Goal: Task Accomplishment & Management: Manage account settings

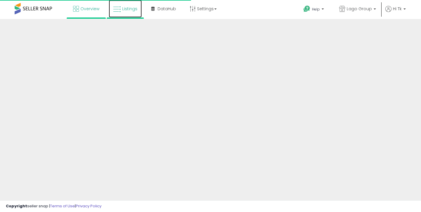
click at [126, 10] on span "Listings" at bounding box center [129, 9] width 15 height 6
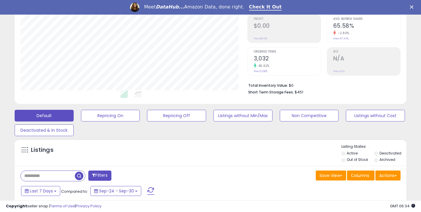
scroll to position [108, 0]
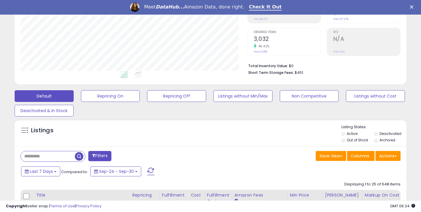
click at [42, 161] on input "text" at bounding box center [48, 156] width 54 height 10
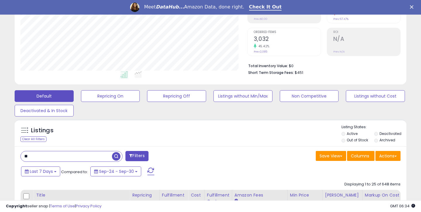
type input "*"
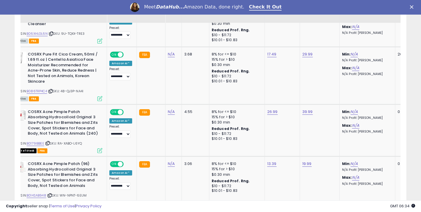
scroll to position [0, 8]
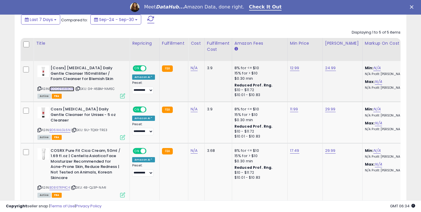
click at [64, 89] on link "B00OZ6W8DW" at bounding box center [61, 89] width 25 height 5
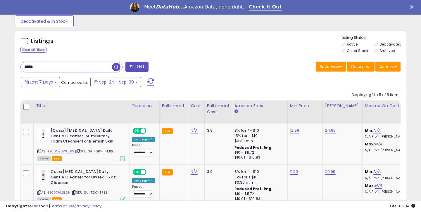
click at [64, 65] on input "*****" at bounding box center [66, 67] width 91 height 10
type input "****"
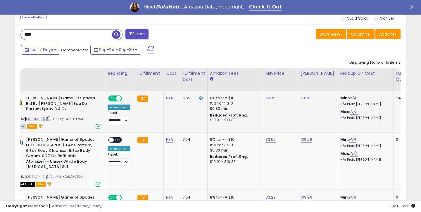
click at [41, 121] on link "B0CRJS81HB" at bounding box center [35, 119] width 20 height 5
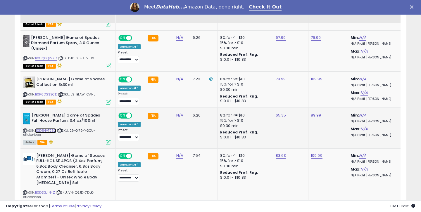
click at [51, 128] on link "B0D94VT26Z" at bounding box center [45, 130] width 21 height 5
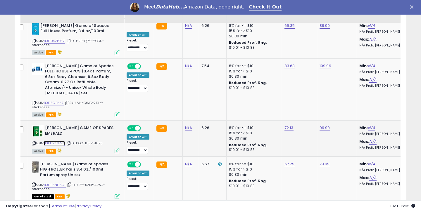
click at [62, 141] on link "B0FD2ZNPZ5" at bounding box center [54, 143] width 21 height 5
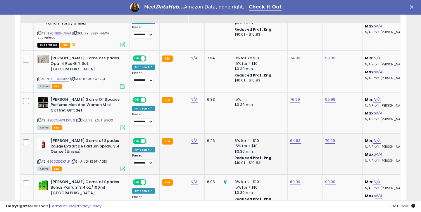
click at [61, 145] on div "ASIN: B0DZDQKPLF | SKU: UG-KE9F-AG1S Active FBA" at bounding box center [81, 154] width 88 height 32
click at [61, 159] on link "B0DZDQKPLF" at bounding box center [59, 161] width 20 height 5
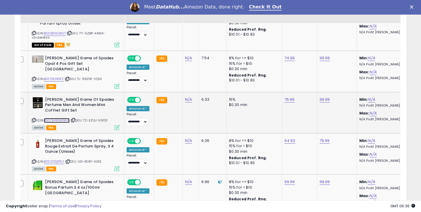
click at [65, 118] on link "B0CQHWMGW6" at bounding box center [57, 120] width 26 height 5
click at [288, 97] on link "76.99" at bounding box center [289, 100] width 10 height 6
click at [258, 65] on input "*****" at bounding box center [273, 66] width 52 height 10
type input "*****"
click button "submit" at bounding box center [306, 65] width 10 height 9
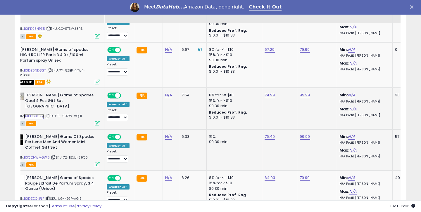
click at [41, 114] on link "B0FD63K1RZ" at bounding box center [34, 116] width 20 height 5
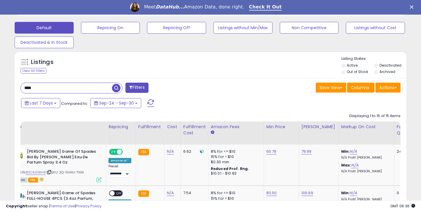
click at [47, 89] on input "****" at bounding box center [66, 88] width 91 height 10
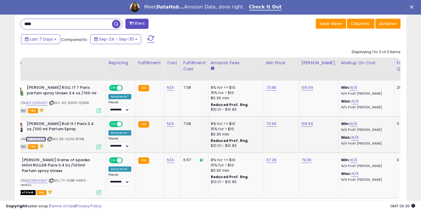
click at [37, 139] on link "B0F22W2X1F" at bounding box center [36, 139] width 20 height 5
click at [41, 101] on link "B0F22WHQ37" at bounding box center [37, 103] width 22 height 5
click at [60, 25] on input "****" at bounding box center [66, 24] width 91 height 10
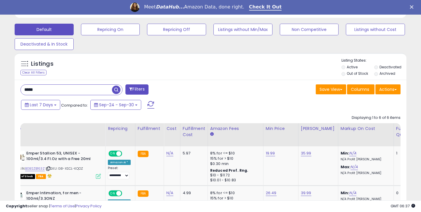
click at [49, 90] on input "*****" at bounding box center [66, 90] width 91 height 10
type input "******"
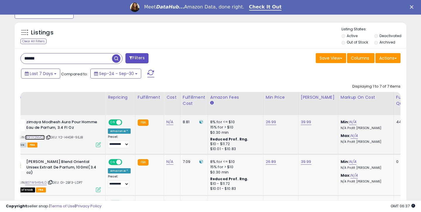
click at [38, 137] on link "B0F1Y2NVQT" at bounding box center [35, 137] width 20 height 5
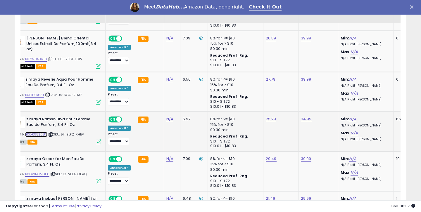
click at [42, 134] on link "B0DR95S68V" at bounding box center [36, 134] width 22 height 5
click at [268, 119] on link "25.29" at bounding box center [271, 119] width 11 height 6
drag, startPoint x: 234, startPoint y: 104, endPoint x: 250, endPoint y: 105, distance: 15.8
click at [248, 105] on input "*****" at bounding box center [254, 105] width 52 height 10
type input "*****"
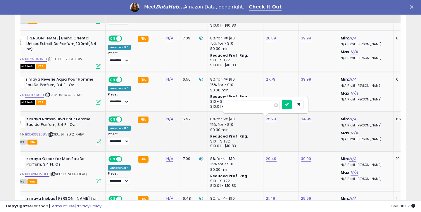
click button "submit" at bounding box center [287, 104] width 10 height 9
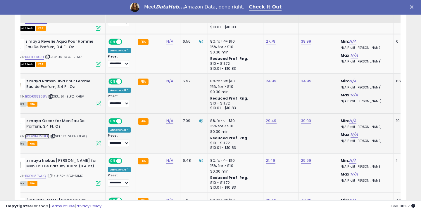
click at [40, 137] on link "B0DWNCM9F8" at bounding box center [37, 136] width 24 height 5
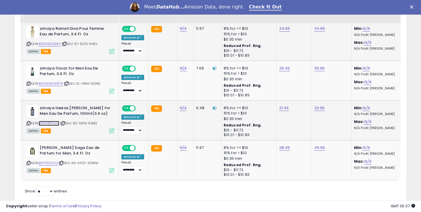
click at [47, 123] on link "B0DH8FVJJQ" at bounding box center [49, 123] width 21 height 5
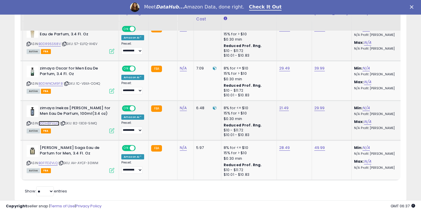
scroll to position [434, 0]
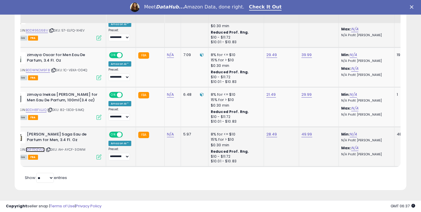
click at [38, 150] on link "B0F1TDZVLQ" at bounding box center [35, 149] width 19 height 5
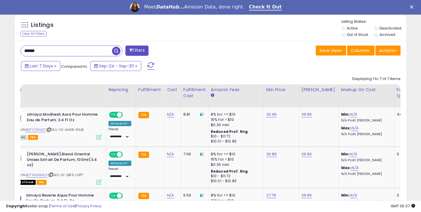
scroll to position [170, 0]
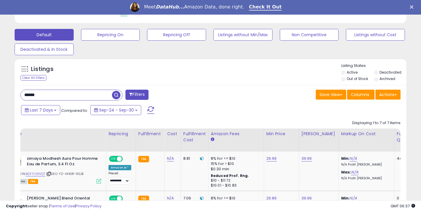
click at [55, 96] on input "******" at bounding box center [66, 95] width 91 height 10
type input "*"
type input "***"
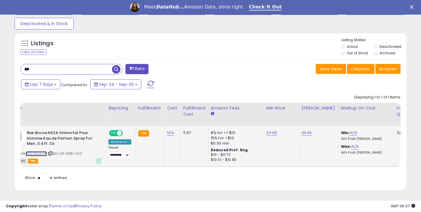
click at [34, 153] on link "B0CZSCZJHP" at bounding box center [36, 153] width 21 height 5
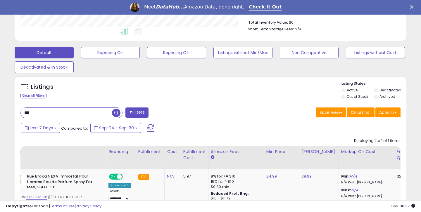
click at [32, 113] on input "***" at bounding box center [66, 113] width 91 height 10
click at [88, 114] on input "text" at bounding box center [66, 113] width 91 height 10
type input "*"
type input "***"
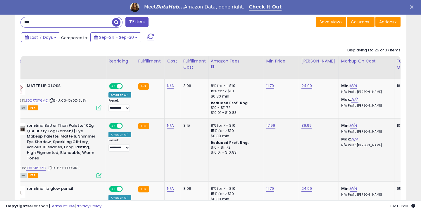
scroll to position [247, 0]
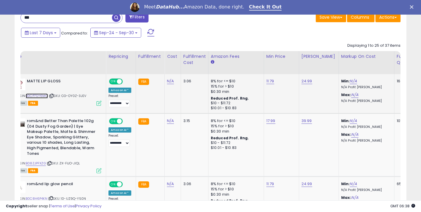
click at [35, 97] on link "B0CP7SY6MC" at bounding box center [37, 96] width 22 height 5
click at [266, 80] on link "11.79" at bounding box center [270, 81] width 8 height 6
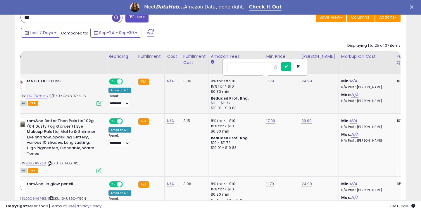
drag, startPoint x: 242, startPoint y: 67, endPoint x: 228, endPoint y: 67, distance: 14.0
click at [228, 67] on input "*****" at bounding box center [253, 67] width 52 height 10
type input "****"
click button "submit" at bounding box center [286, 66] width 10 height 9
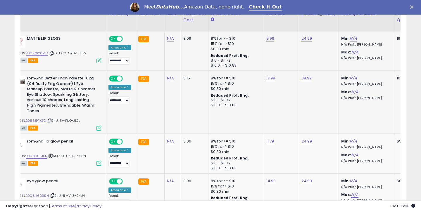
scroll to position [293, 0]
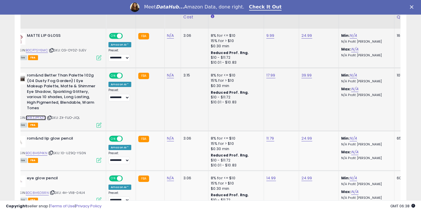
click at [31, 117] on link "B08ZJPFXZG" at bounding box center [36, 117] width 20 height 5
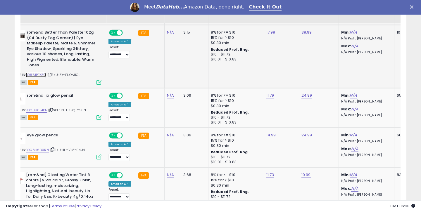
scroll to position [339, 0]
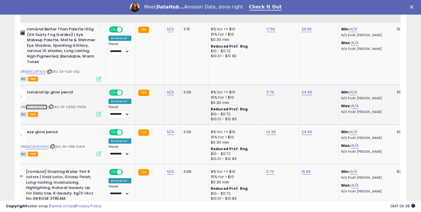
click at [32, 107] on link "B0C8H6P4KN" at bounding box center [37, 107] width 22 height 5
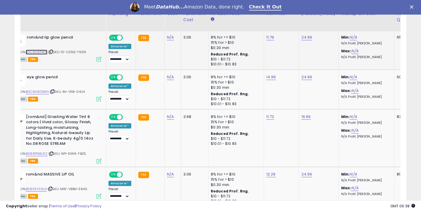
scroll to position [409, 0]
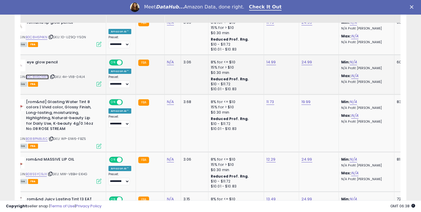
click at [46, 76] on link "B0C8H6D9RN" at bounding box center [37, 77] width 23 height 5
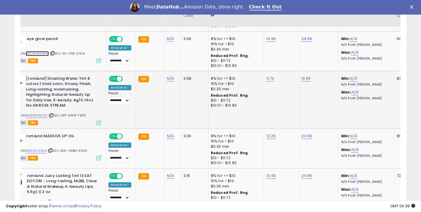
scroll to position [436, 0]
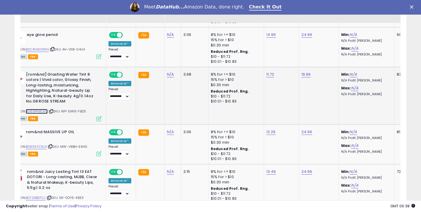
click at [43, 112] on link "B088PN8L6C" at bounding box center [37, 111] width 22 height 5
click at [38, 49] on link "B0C8H6D9RN" at bounding box center [37, 49] width 23 height 5
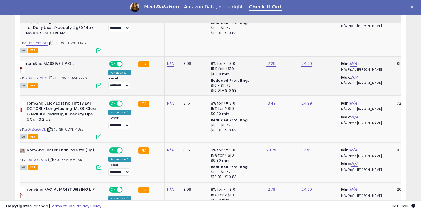
scroll to position [506, 0]
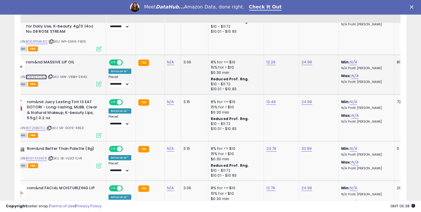
click at [35, 77] on link "B0855YC9JX" at bounding box center [36, 77] width 21 height 5
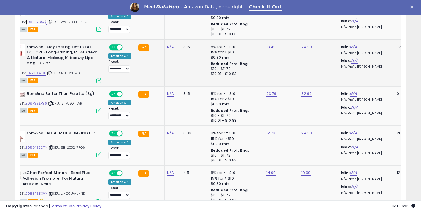
scroll to position [563, 0]
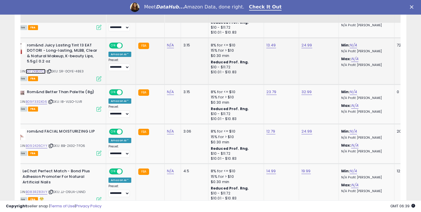
click at [42, 70] on link "B07ZKBG7CL" at bounding box center [36, 71] width 20 height 5
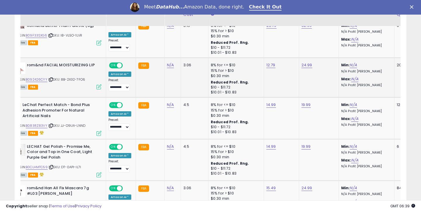
scroll to position [632, 0]
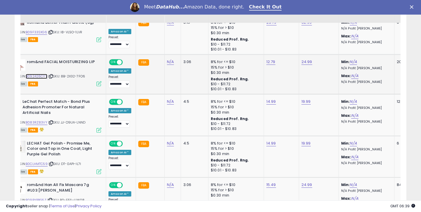
click at [34, 79] on link "B092426CYY" at bounding box center [37, 76] width 22 height 5
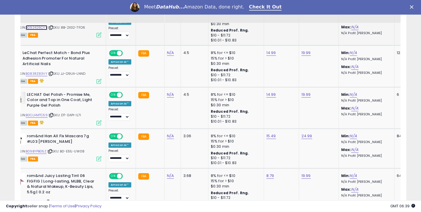
scroll to position [684, 0]
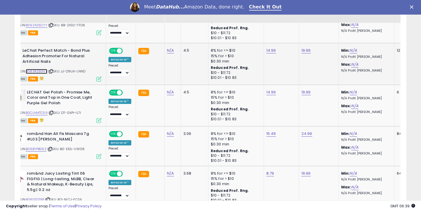
click at [30, 71] on link "B083RZ83VY" at bounding box center [37, 71] width 22 height 5
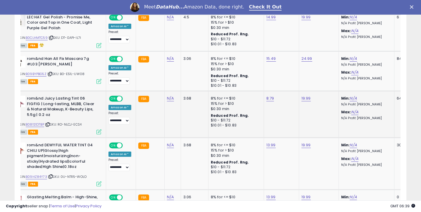
scroll to position [766, 0]
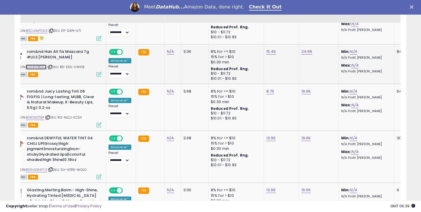
click at [41, 68] on link "B09BYPBG5Z" at bounding box center [36, 67] width 21 height 5
click at [266, 53] on link "15.49" at bounding box center [271, 52] width 10 height 6
drag, startPoint x: 234, startPoint y: 37, endPoint x: 247, endPoint y: 38, distance: 12.3
click at [246, 38] on input "*****" at bounding box center [254, 38] width 52 height 10
type input "*****"
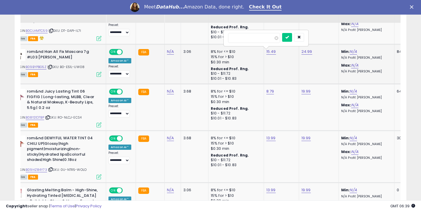
click button "submit" at bounding box center [287, 37] width 10 height 9
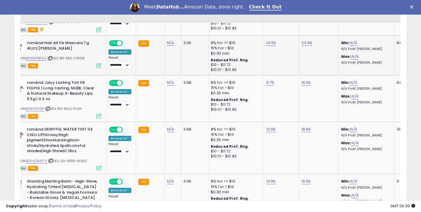
scroll to position [779, 0]
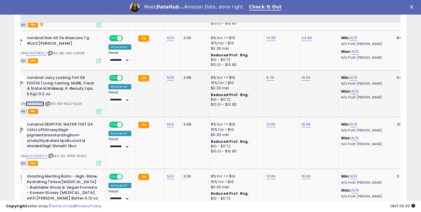
click at [37, 104] on link "B081S1D7BP" at bounding box center [35, 103] width 18 height 5
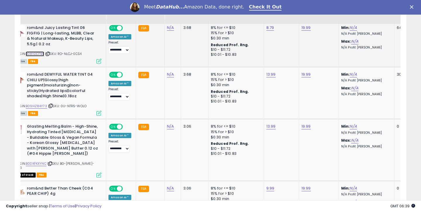
scroll to position [834, 0]
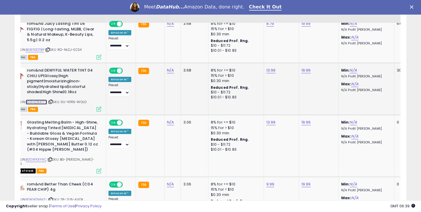
click at [44, 103] on link "B09HZ84Y73" at bounding box center [36, 102] width 21 height 5
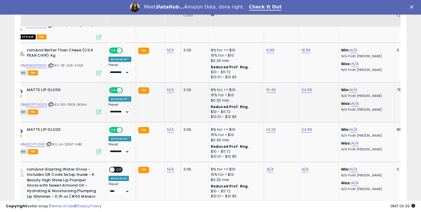
scroll to position [972, 0]
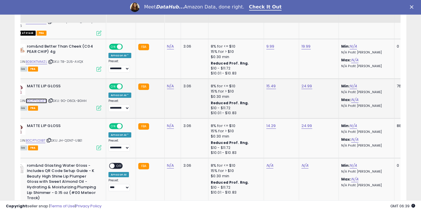
click at [36, 98] on link "B0CP7V3DZ9" at bounding box center [36, 100] width 21 height 5
click at [44, 138] on link "B0CP7V2XBT" at bounding box center [36, 140] width 20 height 5
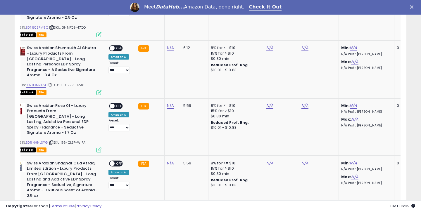
scroll to position [1352, 0]
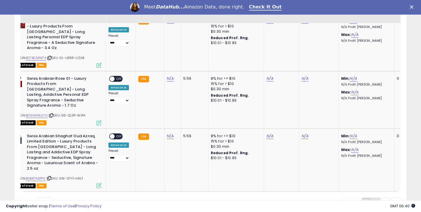
click at [376, 198] on link "2" at bounding box center [376, 203] width 10 height 10
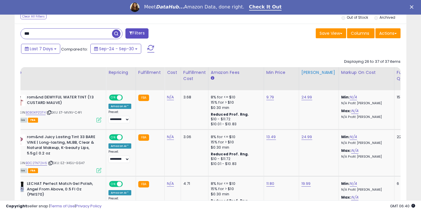
scroll to position [250, 0]
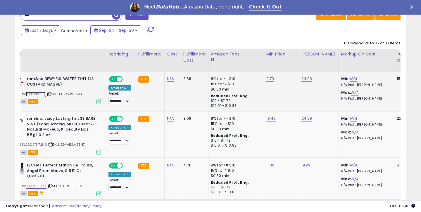
click at [44, 93] on link "B0BGKPZGT4" at bounding box center [36, 94] width 20 height 5
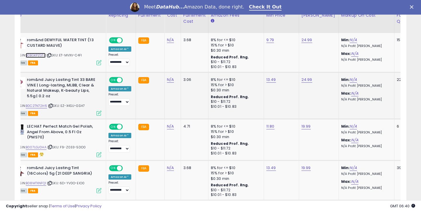
scroll to position [303, 0]
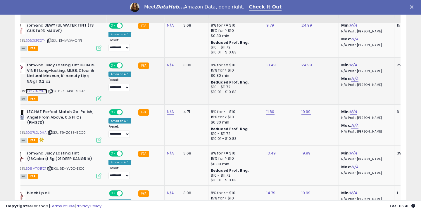
click at [37, 92] on link "B0C2TN72H6" at bounding box center [36, 91] width 21 height 5
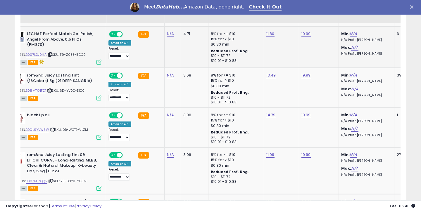
scroll to position [382, 0]
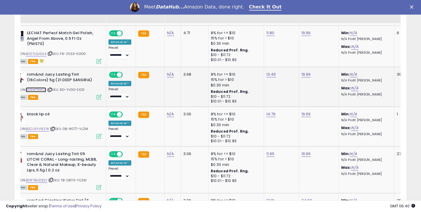
click at [37, 91] on link "B08MTXNFQ1" at bounding box center [36, 89] width 20 height 5
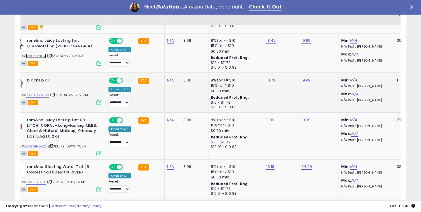
scroll to position [418, 0]
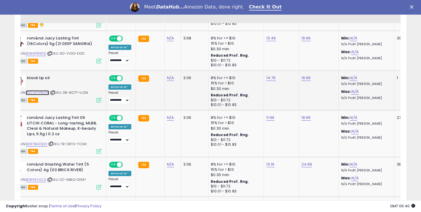
click at [42, 90] on link "B0CL9YVWZW" at bounding box center [37, 92] width 23 height 5
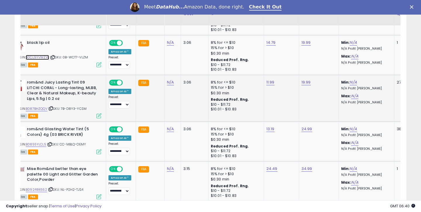
scroll to position [465, 0]
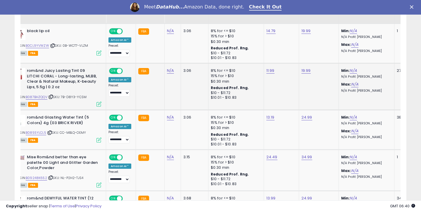
click at [42, 100] on div "ASIN: B087BHZQQV | SKU: 7B-D8Y3-YCSM Active FBA" at bounding box center [58, 87] width 88 height 38
click at [42, 98] on link "B087BHZQQV" at bounding box center [37, 97] width 22 height 5
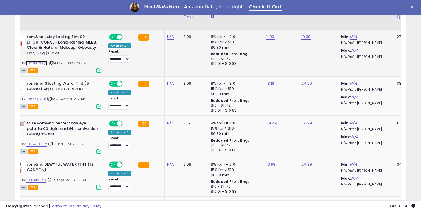
scroll to position [506, 0]
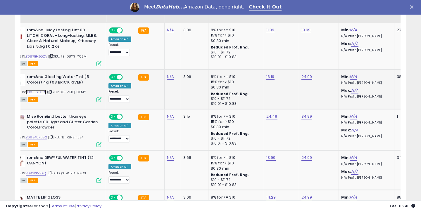
click at [38, 91] on link "B0855YLCL5" at bounding box center [36, 92] width 20 height 5
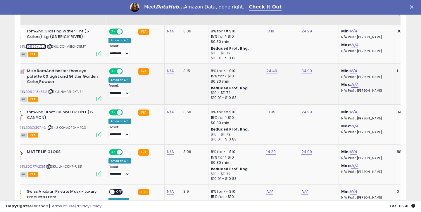
scroll to position [554, 0]
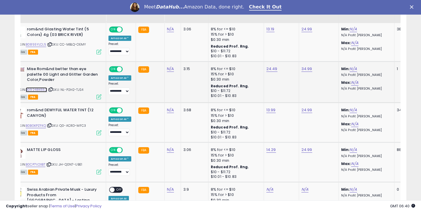
click at [37, 91] on link "B09248K652" at bounding box center [36, 89] width 21 height 5
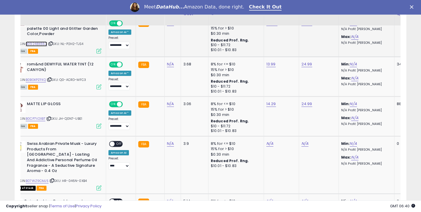
scroll to position [604, 0]
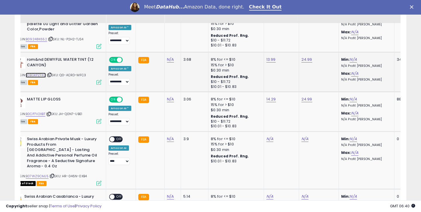
click at [32, 75] on link "B0BGKPZFKQ" at bounding box center [36, 75] width 20 height 5
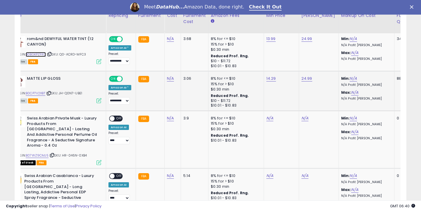
scroll to position [637, 0]
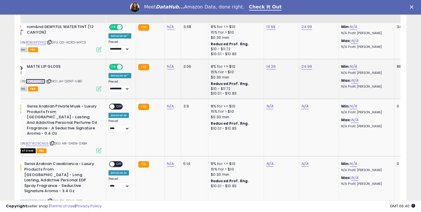
click at [42, 81] on link "B0CP7V2XBT" at bounding box center [36, 81] width 20 height 5
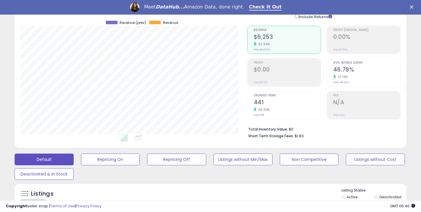
scroll to position [107, 0]
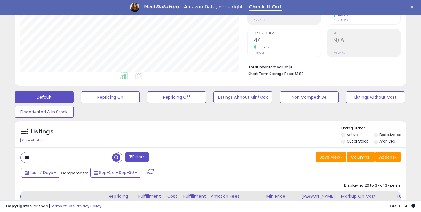
click at [60, 156] on input "***" at bounding box center [66, 158] width 91 height 10
type input "*"
type input "*****"
click at [116, 159] on span "button" at bounding box center [116, 157] width 8 height 8
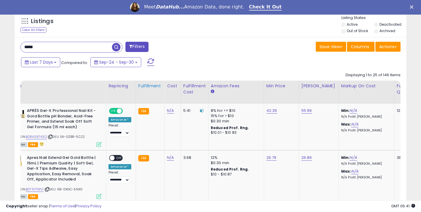
scroll to position [236, 0]
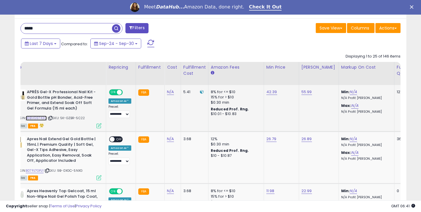
click at [39, 119] on link "B0BVG9743Q" at bounding box center [36, 118] width 21 height 5
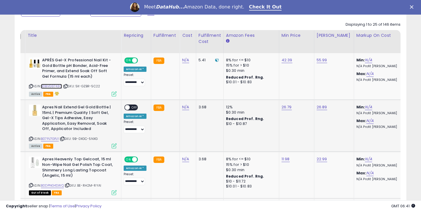
scroll to position [0, 8]
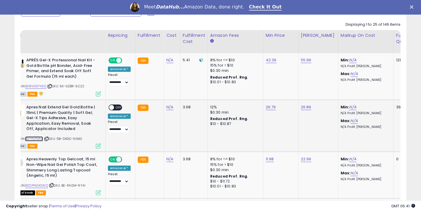
click at [38, 139] on link "B07PJ7GPJ1" at bounding box center [34, 138] width 18 height 5
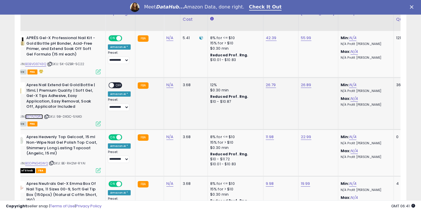
click at [41, 117] on link "B07PJ7GPJ1" at bounding box center [34, 116] width 18 height 5
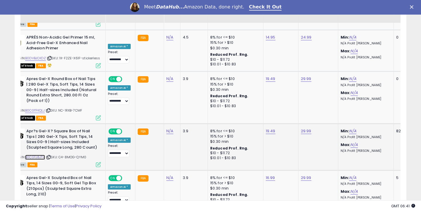
click at [35, 155] on link "B0CGTJ8JTH" at bounding box center [35, 157] width 20 height 5
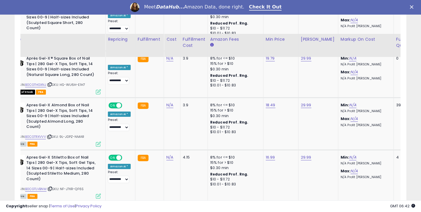
scroll to position [1027, 0]
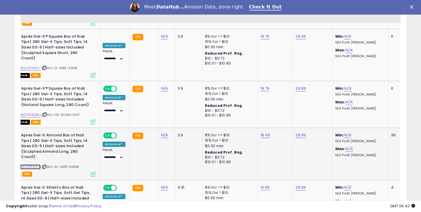
click at [39, 165] on link "B0CGTRXVVV" at bounding box center [30, 167] width 21 height 5
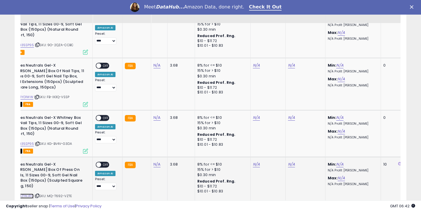
click at [30, 194] on link "B0D9Z1WJRG" at bounding box center [22, 196] width 21 height 5
click at [253, 162] on link "N/A" at bounding box center [256, 165] width 7 height 6
type input "****"
click button "submit" at bounding box center [272, 107] width 10 height 9
click at [290, 162] on link "N/A" at bounding box center [291, 165] width 7 height 6
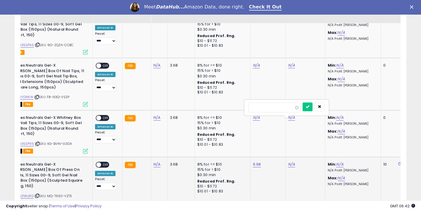
type input "*****"
click button "submit" at bounding box center [308, 107] width 10 height 9
click at [103, 162] on span "OFF" at bounding box center [105, 164] width 9 height 5
click at [104, 183] on select "**********" at bounding box center [105, 186] width 21 height 7
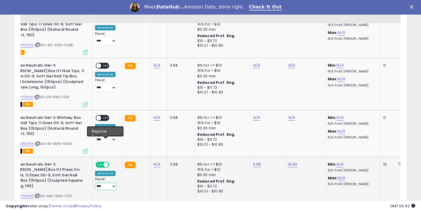
select select "**********"
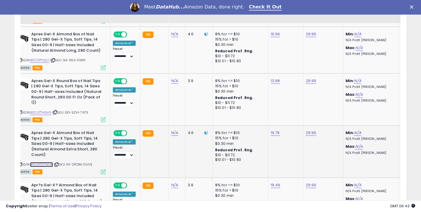
click at [44, 162] on link "B0CGTQ7GGW" at bounding box center [41, 164] width 23 height 5
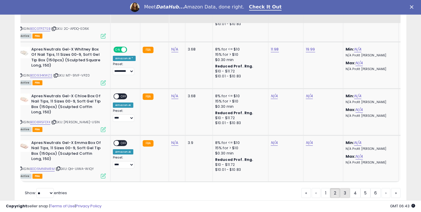
click at [343, 188] on link "3" at bounding box center [345, 193] width 10 height 10
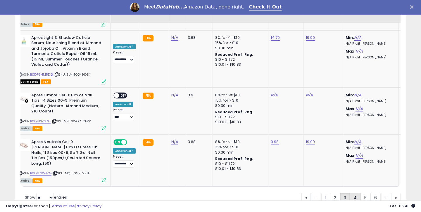
click at [356, 193] on link "4" at bounding box center [355, 198] width 11 height 10
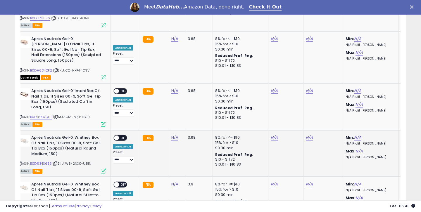
scroll to position [1340, 0]
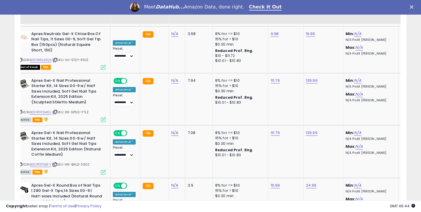
scroll to position [1075, 0]
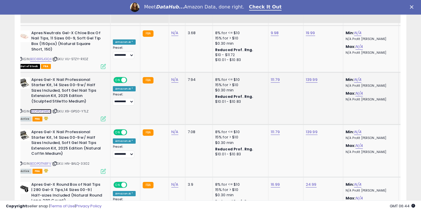
click at [34, 109] on link "B0DPGTSMGL" at bounding box center [40, 111] width 21 height 5
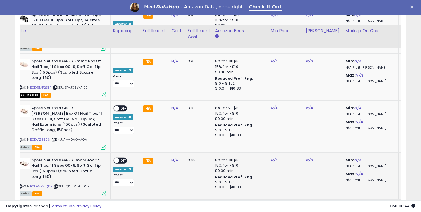
scroll to position [1341, 0]
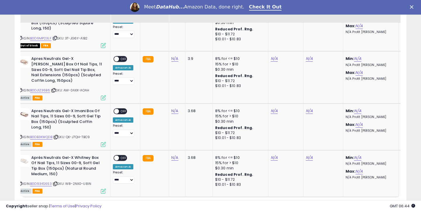
click at [371, 203] on link "6" at bounding box center [375, 208] width 10 height 10
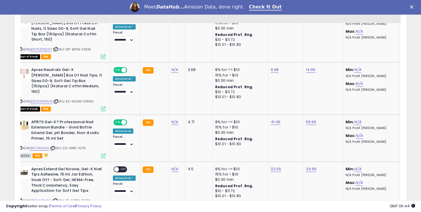
scroll to position [405, 0]
click at [43, 146] on link "B0F2XGJD1K" at bounding box center [39, 148] width 19 height 5
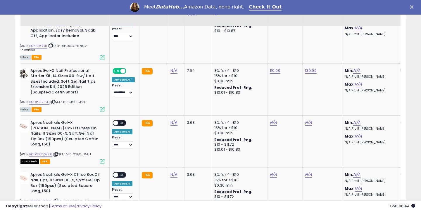
scroll to position [1183, 0]
